Goal: Find specific page/section: Find specific page/section

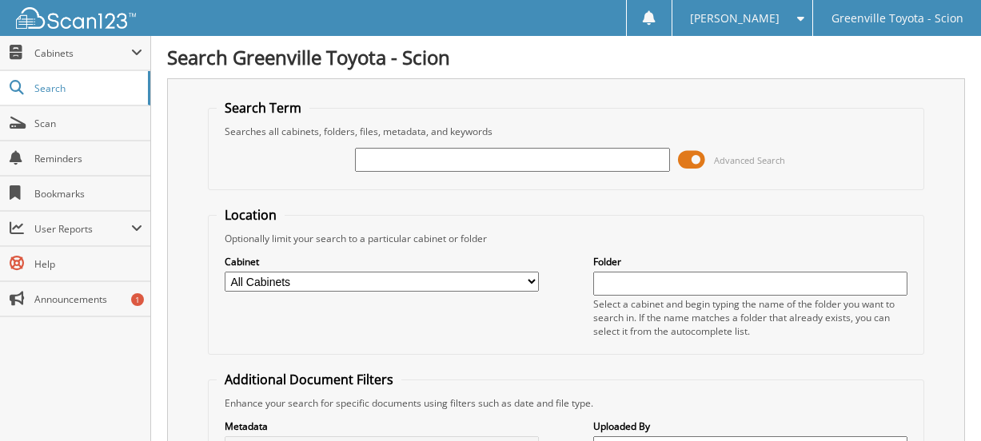
click at [447, 162] on input "text" at bounding box center [512, 160] width 314 height 24
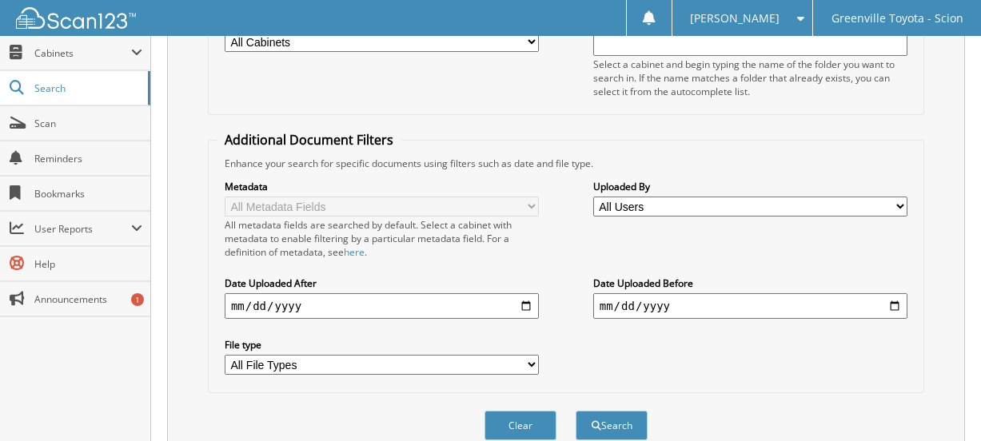
scroll to position [312, 0]
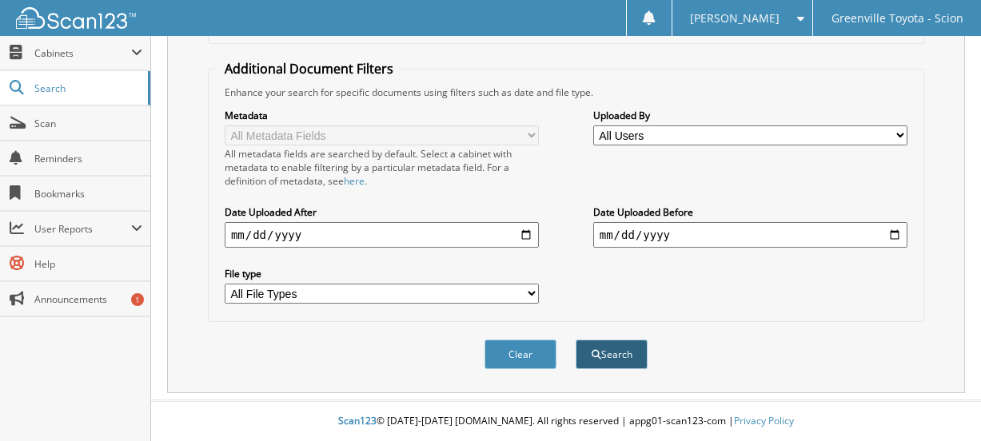
type input "050397"
click at [637, 353] on button "Search" at bounding box center [612, 355] width 72 height 30
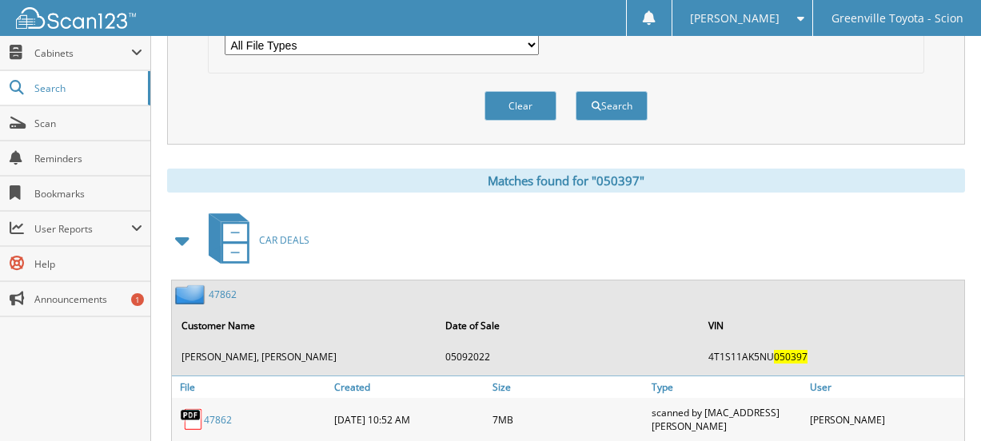
scroll to position [720, 0]
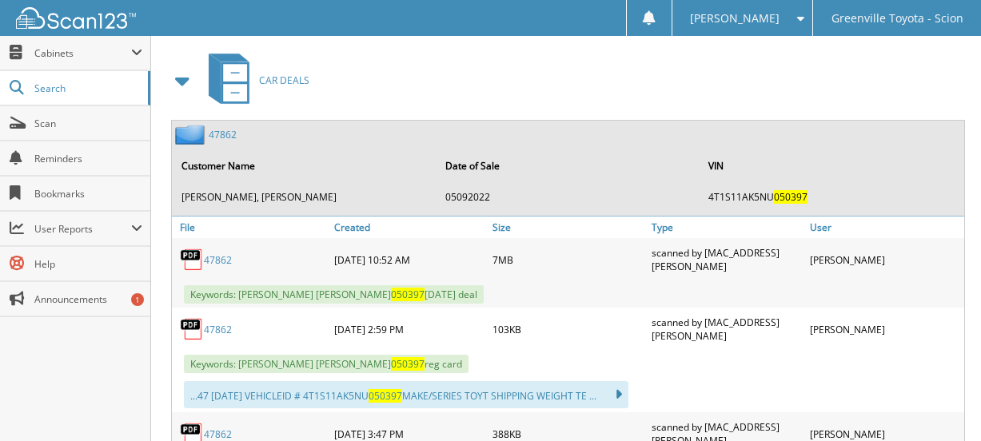
click at [219, 258] on link "47862" at bounding box center [218, 260] width 28 height 14
